Goal: Information Seeking & Learning: Find specific fact

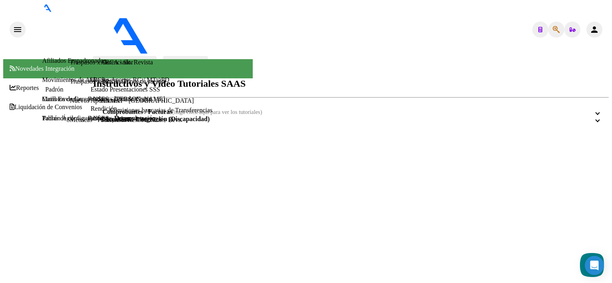
click at [556, 30] on icon "button" at bounding box center [555, 30] width 7 height 0
paste input "30439497"
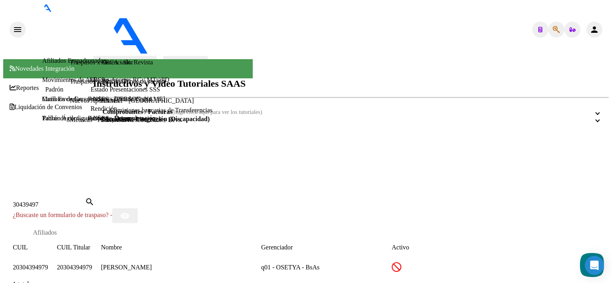
drag, startPoint x: 209, startPoint y: 157, endPoint x: 147, endPoint y: 160, distance: 61.7
click at [147, 263] on div "[PERSON_NAME]" at bounding box center [181, 268] width 160 height 10
copy div "[PERSON_NAME]"
click at [71, 201] on input "30439497" at bounding box center [49, 204] width 72 height 7
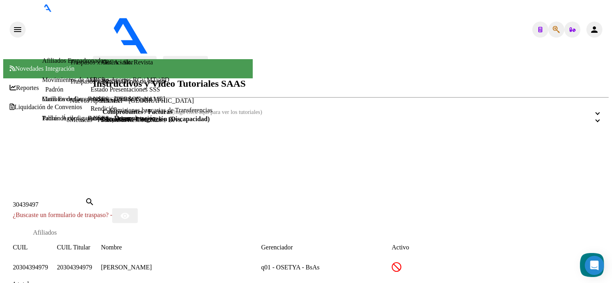
click at [85, 201] on input "30439497" at bounding box center [49, 204] width 72 height 7
paste input "028831"
type input "30028831"
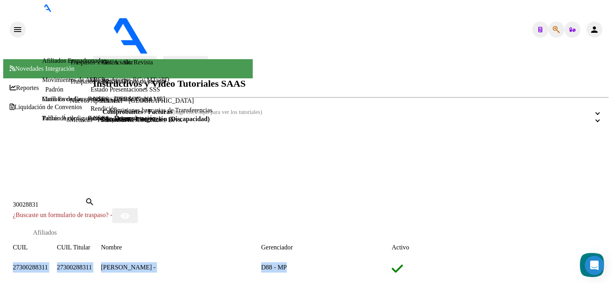
drag, startPoint x: 353, startPoint y: 162, endPoint x: 53, endPoint y: 162, distance: 300.6
click at [53, 197] on mat-dialog-content "30028831 Buscar (apellido, dni, cuil, nro traspaso, cuit, obra social) search ¿…" at bounding box center [247, 247] width 489 height 101
copy datatable-body-row "27300288311 27300288311 [PERSON_NAME] - D88 - MP"
